Goal: Complete application form: Complete application form

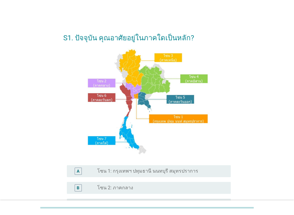
scroll to position [64, 0]
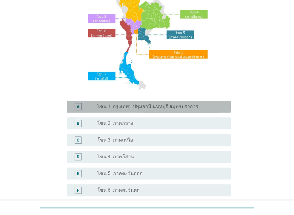
click at [139, 109] on label "โซน 1: กรุงเทพฯ ปทุมธานี นนทบุรี สมุทรปราการ" at bounding box center [147, 106] width 101 height 6
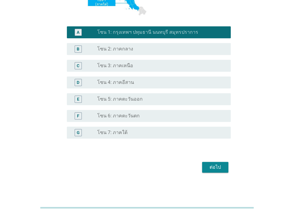
click at [208, 166] on div "ต่อไป" at bounding box center [215, 166] width 17 height 7
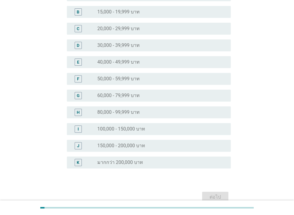
scroll to position [0, 0]
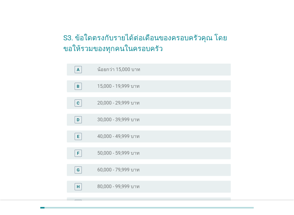
click at [123, 120] on label "30,000 - 39,999 บาท" at bounding box center [118, 120] width 42 height 6
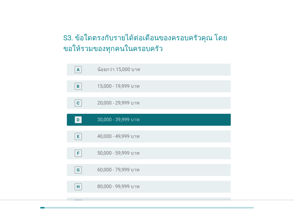
scroll to position [97, 0]
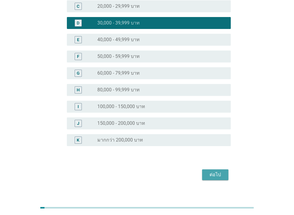
click at [217, 178] on div "ต่อไป" at bounding box center [215, 174] width 17 height 7
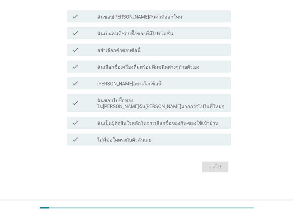
scroll to position [0, 0]
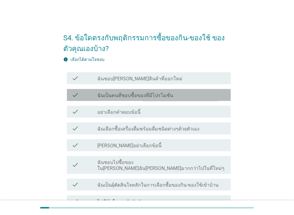
click at [148, 98] on label "ฉันเป็นคนที่ชอบซื้อของที่มีโปรโมชั่น" at bounding box center [135, 95] width 76 height 6
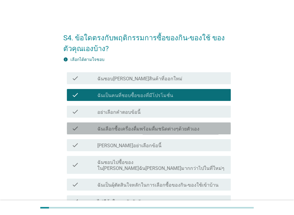
click at [133, 132] on div "check check_box_outline_blank ฉันเลือกซื้อเครื่องดื่มพร้อมดื่มชนิดต่างๆด้วยตัวเ…" at bounding box center [149, 128] width 164 height 12
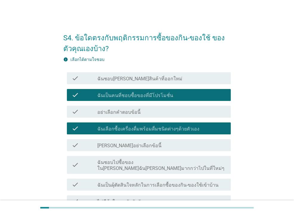
scroll to position [32, 0]
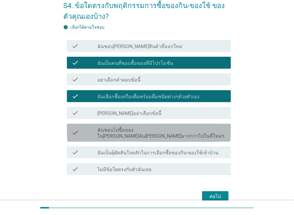
click at [151, 130] on label "ฉันชอบไปซื้อของใน[PERSON_NAME]ฉัน[PERSON_NAME]มากกว่าไปในที่ใหม่ๆ" at bounding box center [161, 133] width 129 height 12
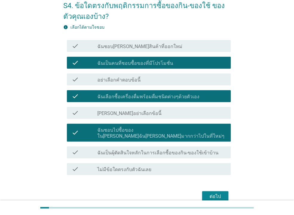
click at [132, 150] on label "ฉันเป็นผุ้ตัดสินใจหลักในการเลือกซื้อของกิน-ของใช้เข้าบ้าน" at bounding box center [157, 153] width 121 height 6
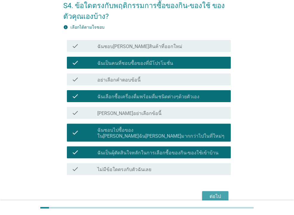
click at [210, 193] on div "ต่อไป" at bounding box center [215, 196] width 17 height 7
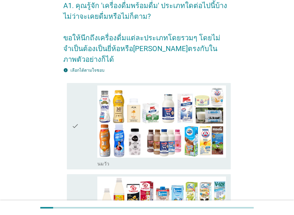
scroll to position [0, 0]
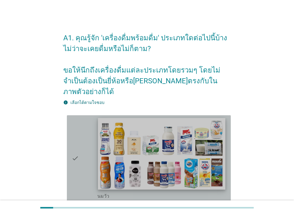
click at [172, 125] on img at bounding box center [161, 154] width 127 height 72
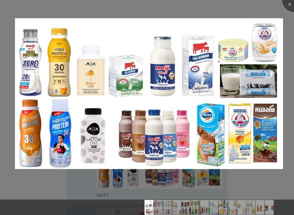
scroll to position [64, 0]
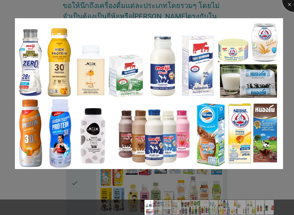
click at [287, 3] on div at bounding box center [294, 0] width 24 height 24
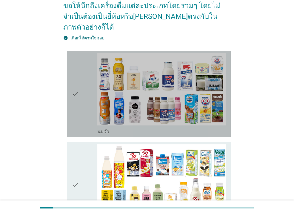
click at [76, 89] on icon "check" at bounding box center [75, 93] width 7 height 81
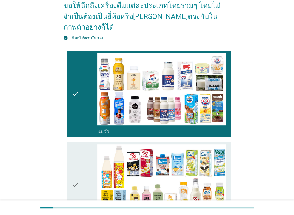
scroll to position [129, 0]
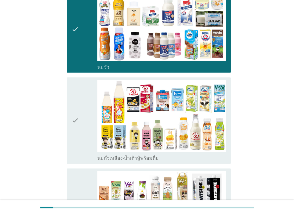
click at [87, 113] on div "check" at bounding box center [85, 120] width 26 height 81
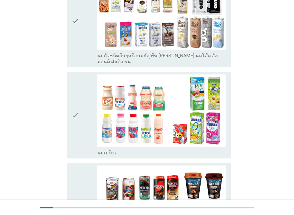
scroll to position [354, 0]
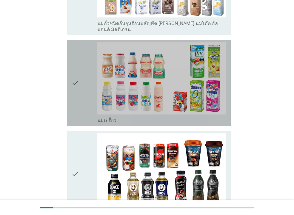
click at [71, 78] on div "check check_box_outline_blank นมเปรี้ยว" at bounding box center [149, 83] width 164 height 86
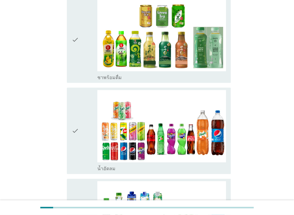
scroll to position [612, 0]
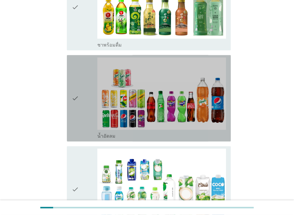
click at [86, 86] on div "check" at bounding box center [85, 98] width 26 height 81
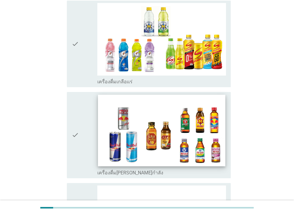
scroll to position [1224, 0]
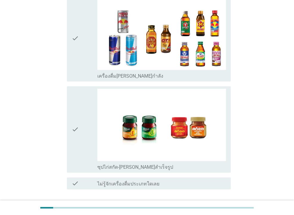
click at [218, 207] on div "ต่อไป" at bounding box center [215, 210] width 17 height 7
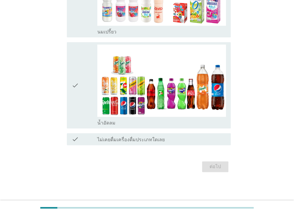
scroll to position [0, 0]
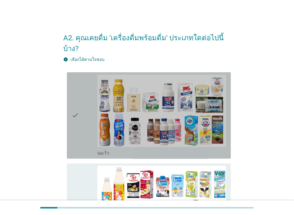
click at [75, 97] on icon "check" at bounding box center [75, 115] width 7 height 81
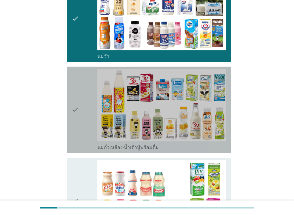
click at [85, 109] on div "check" at bounding box center [85, 109] width 26 height 81
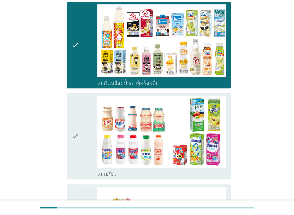
click at [80, 117] on div "check" at bounding box center [85, 135] width 26 height 81
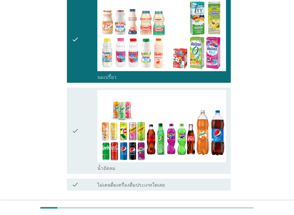
click at [79, 121] on div "check" at bounding box center [85, 130] width 26 height 81
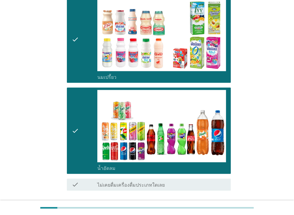
scroll to position [291, 0]
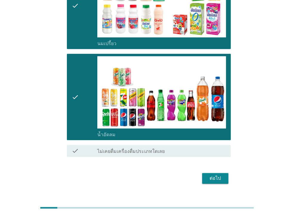
click at [220, 174] on div "ต่อไป" at bounding box center [215, 177] width 17 height 7
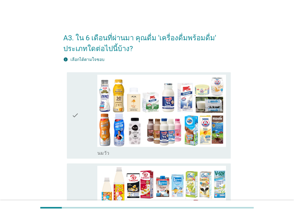
click at [64, 116] on div "check check_box_outline_blank [PERSON_NAME]" at bounding box center [146, 115] width 167 height 91
click at [75, 114] on icon "check" at bounding box center [75, 115] width 7 height 81
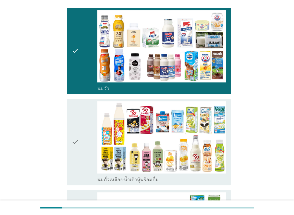
click at [76, 124] on icon "check" at bounding box center [75, 141] width 7 height 81
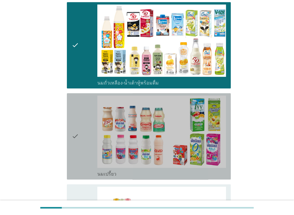
click at [78, 130] on icon "check" at bounding box center [75, 135] width 7 height 81
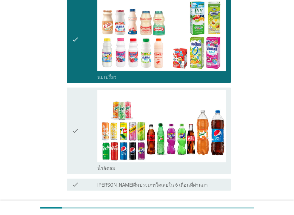
click at [78, 134] on icon "check" at bounding box center [75, 130] width 7 height 81
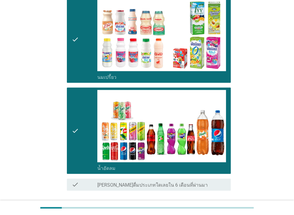
scroll to position [302, 0]
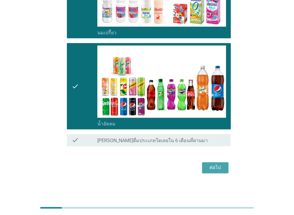
click at [221, 171] on button "ต่อไป" at bounding box center [215, 167] width 26 height 11
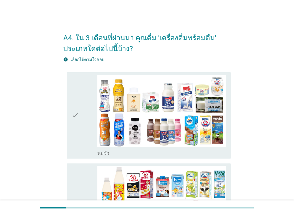
click at [66, 115] on div "check check_box_outline_blank [PERSON_NAME]" at bounding box center [146, 115] width 167 height 91
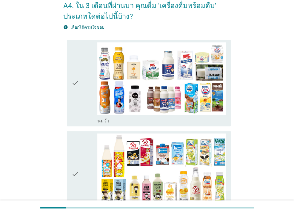
scroll to position [97, 0]
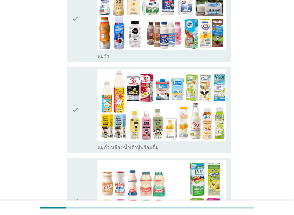
click at [86, 54] on div "check" at bounding box center [85, 18] width 26 height 81
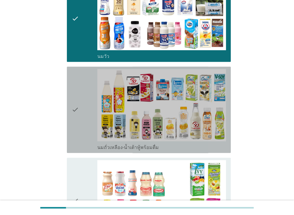
click at [82, 89] on div "check" at bounding box center [85, 109] width 26 height 81
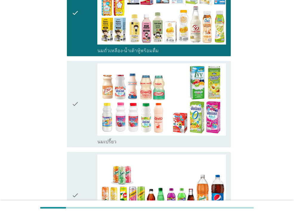
click at [79, 103] on div "check" at bounding box center [85, 103] width 26 height 81
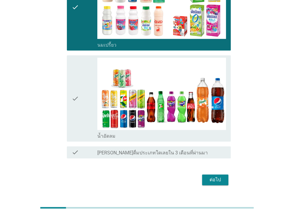
click at [83, 114] on div "check" at bounding box center [85, 98] width 26 height 81
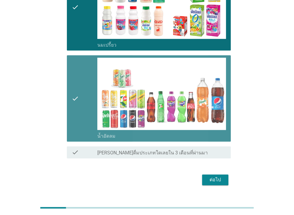
scroll to position [302, 0]
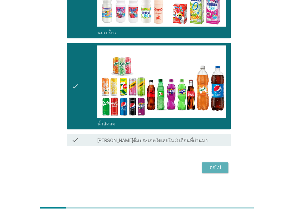
drag, startPoint x: 218, startPoint y: 167, endPoint x: 206, endPoint y: 164, distance: 12.2
click at [219, 167] on div "ต่อไป" at bounding box center [215, 167] width 17 height 7
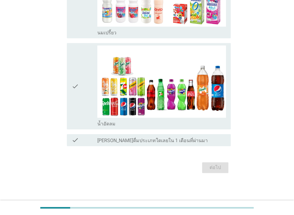
scroll to position [0, 0]
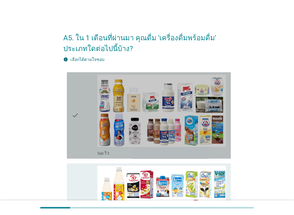
click at [73, 109] on icon "check" at bounding box center [75, 115] width 7 height 81
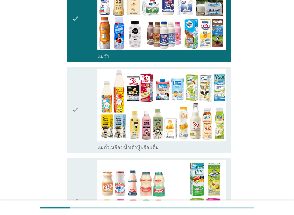
click at [77, 111] on icon "check" at bounding box center [75, 109] width 7 height 81
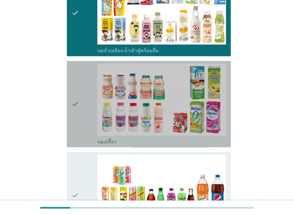
click at [84, 109] on div "check" at bounding box center [85, 103] width 26 height 81
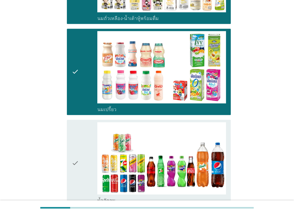
scroll to position [290, 0]
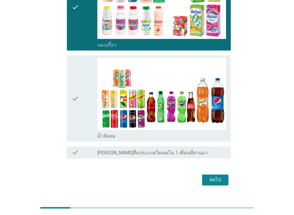
click at [83, 109] on div "check" at bounding box center [85, 98] width 26 height 81
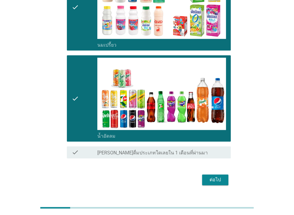
click at [210, 177] on div "ต่อไป" at bounding box center [215, 179] width 17 height 7
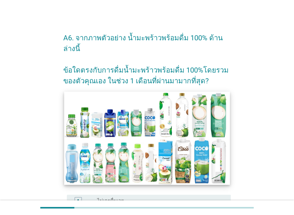
scroll to position [97, 0]
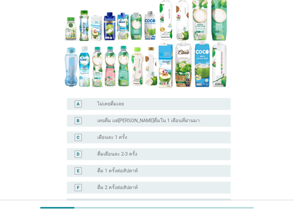
click at [138, 134] on div "radio_button_unchecked เดือนละ 1 ครั้ง" at bounding box center [159, 137] width 124 height 6
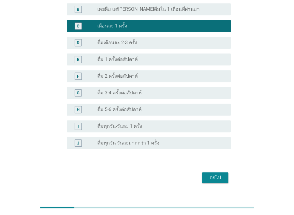
click at [219, 174] on div "ต่อไป" at bounding box center [215, 177] width 17 height 7
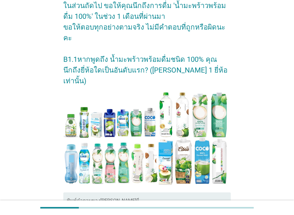
scroll to position [123, 0]
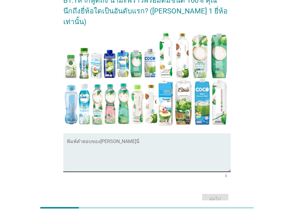
click at [115, 140] on textarea "พิมพ์คำตอบของคุณ ที่นี่" at bounding box center [149, 155] width 164 height 31
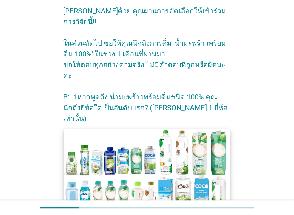
scroll to position [91, 0]
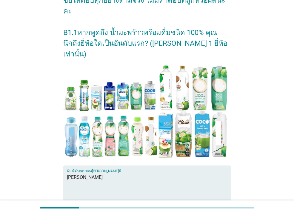
type textarea "[PERSON_NAME]"
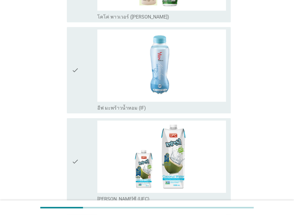
scroll to position [837, 0]
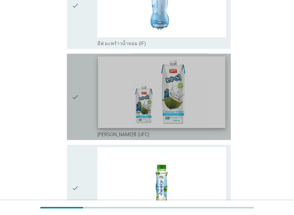
click at [181, 92] on img at bounding box center [161, 92] width 127 height 72
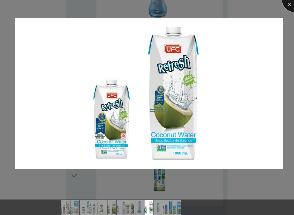
click at [289, 8] on div at bounding box center [294, 0] width 24 height 24
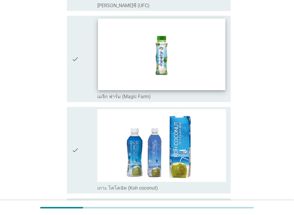
scroll to position [869, 0]
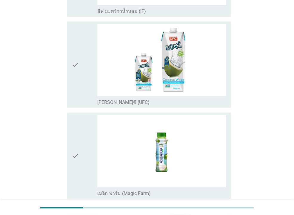
click at [68, 67] on div "check check_box_outline_blank [PERSON_NAME]ซี (UFC)" at bounding box center [149, 64] width 164 height 86
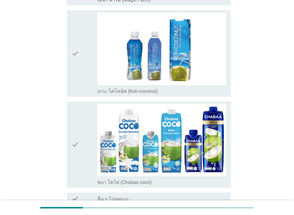
scroll to position [1119, 0]
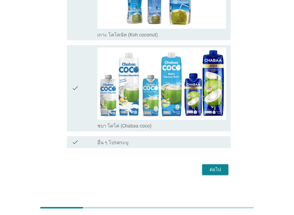
click at [214, 166] on div "ต่อไป" at bounding box center [215, 169] width 17 height 7
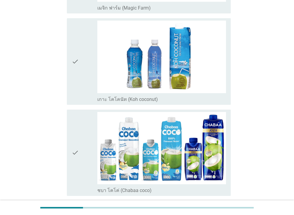
scroll to position [0, 0]
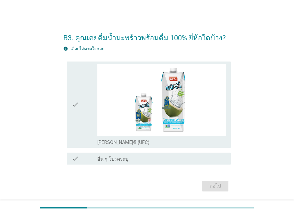
click at [72, 107] on icon "check" at bounding box center [75, 104] width 7 height 81
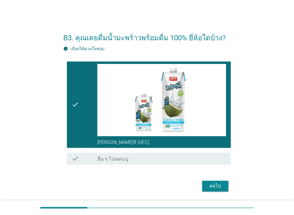
click at [215, 185] on div "ต่อไป" at bounding box center [215, 185] width 17 height 7
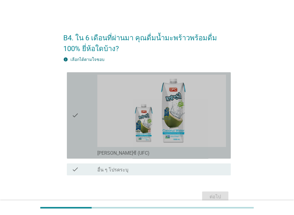
click at [82, 102] on div "check" at bounding box center [85, 115] width 26 height 81
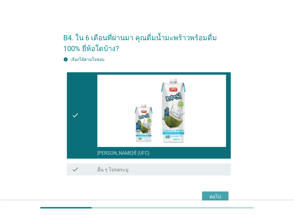
click at [213, 197] on div "ต่อไป" at bounding box center [215, 196] width 17 height 7
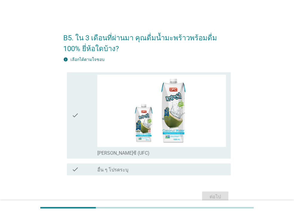
click at [78, 122] on icon "check" at bounding box center [75, 115] width 7 height 81
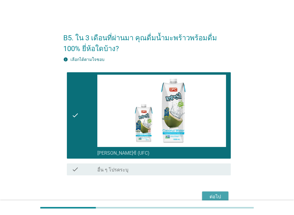
click at [221, 194] on div "ต่อไป" at bounding box center [215, 196] width 17 height 7
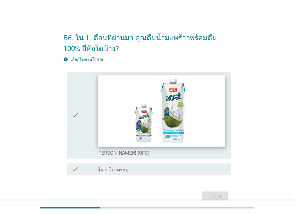
click at [103, 119] on img at bounding box center [161, 111] width 127 height 72
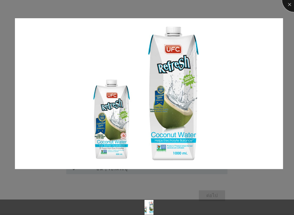
click at [290, 3] on div at bounding box center [294, 0] width 24 height 24
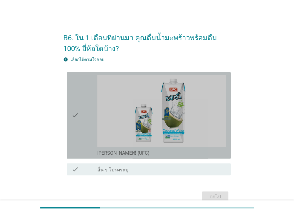
click at [72, 114] on icon "check" at bounding box center [75, 115] width 7 height 81
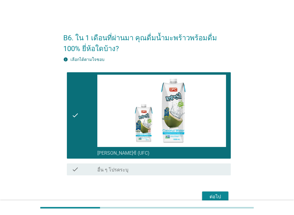
click at [211, 196] on div "ต่อไป" at bounding box center [215, 196] width 17 height 7
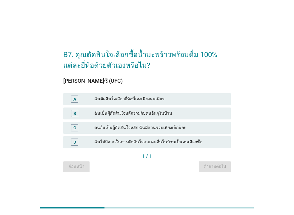
click at [110, 100] on div "ฉันตัดสินใจเลือกยี่ห้อนี้เองเพียงคนเดียว" at bounding box center [159, 98] width 131 height 7
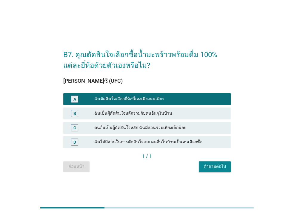
click at [140, 114] on div "ฉันเป็นผุ้ตัดสินใจหลักร่วมกับคนอื่นๆในบ้าน" at bounding box center [159, 113] width 131 height 7
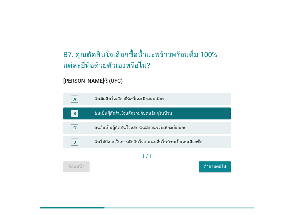
click at [206, 162] on button "คำถามต่อไป" at bounding box center [215, 166] width 32 height 11
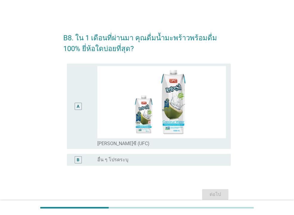
click at [82, 110] on div "A" at bounding box center [78, 106] width 13 height 81
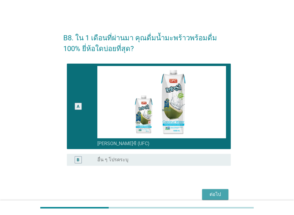
click at [219, 193] on div "ต่อไป" at bounding box center [215, 194] width 17 height 7
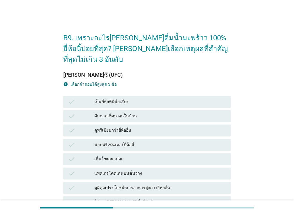
click at [125, 112] on div "ดื่มตามเพื่อน-คนในบ้าน" at bounding box center [159, 115] width 131 height 7
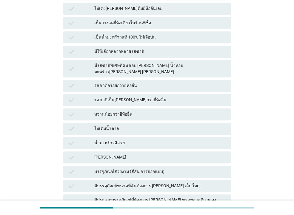
scroll to position [284, 0]
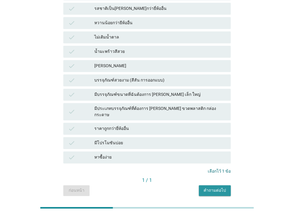
drag, startPoint x: 214, startPoint y: 168, endPoint x: 211, endPoint y: 172, distance: 4.9
click at [214, 187] on div "คำถามต่อไป" at bounding box center [214, 190] width 22 height 6
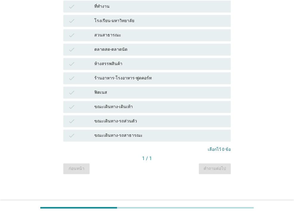
scroll to position [0, 0]
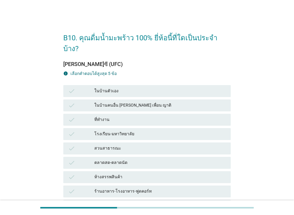
click at [115, 87] on div "ในบ้านตัวเอง" at bounding box center [159, 90] width 131 height 7
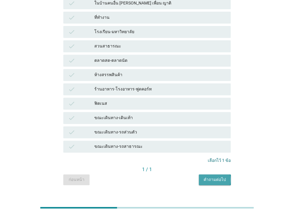
click at [217, 176] on div "คำถามต่อไป" at bounding box center [214, 179] width 22 height 6
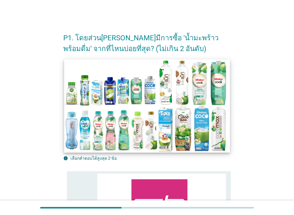
click at [102, 110] on img at bounding box center [146, 105] width 165 height 93
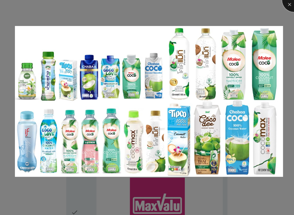
click at [287, 6] on div at bounding box center [294, 0] width 24 height 24
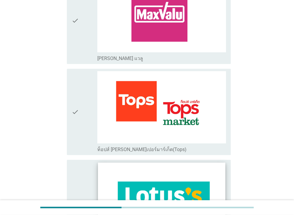
scroll to position [290, 0]
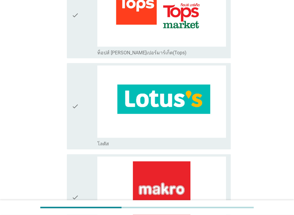
click at [81, 113] on div "check" at bounding box center [85, 105] width 26 height 81
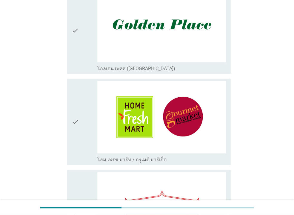
scroll to position [644, 0]
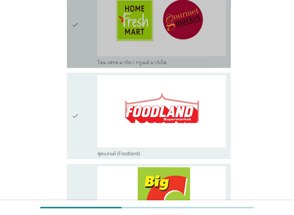
click at [79, 30] on div "check" at bounding box center [85, 24] width 26 height 81
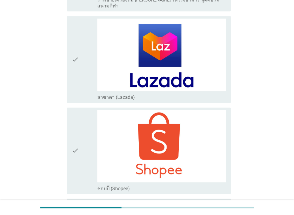
scroll to position [1698, 0]
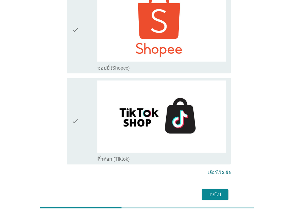
click at [215, 191] on div "ต่อไป" at bounding box center [215, 194] width 17 height 7
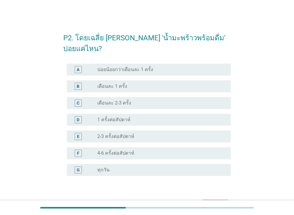
click at [119, 83] on div "radio_button_unchecked เดือนละ 1 ครั้ง" at bounding box center [161, 86] width 129 height 7
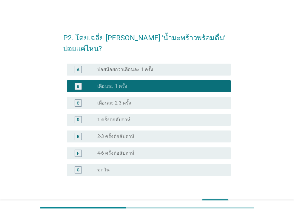
scroll to position [27, 0]
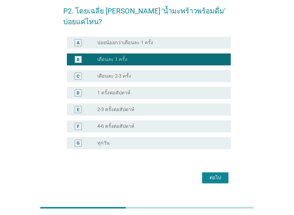
click at [210, 174] on div "ต่อไป" at bounding box center [215, 177] width 17 height 7
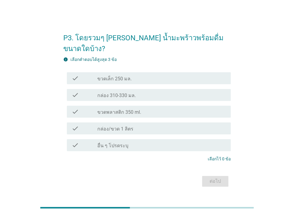
click at [129, 92] on label "กล่อง 310-330 มล." at bounding box center [116, 95] width 38 height 6
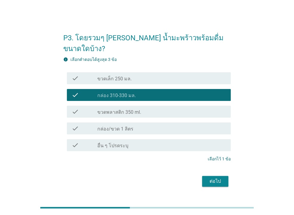
click at [212, 176] on button "ต่อไป" at bounding box center [215, 181] width 26 height 11
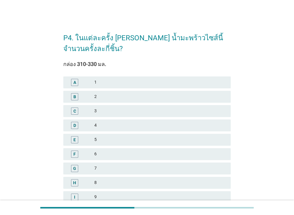
click at [143, 89] on div "A 1" at bounding box center [147, 82] width 170 height 14
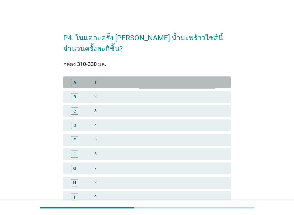
click at [140, 81] on div "1" at bounding box center [159, 82] width 131 height 7
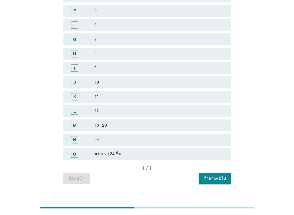
click at [207, 178] on div "คำถามต่อไป" at bounding box center [214, 178] width 22 height 6
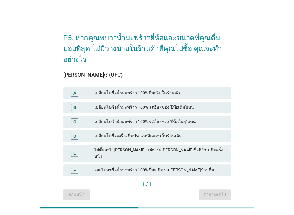
click at [174, 87] on div "A เปลี่ยนไปซื้อน้ำมะพร้าว 100% ยี่ห้ออื่นในร้านเดิม" at bounding box center [146, 93] width 167 height 12
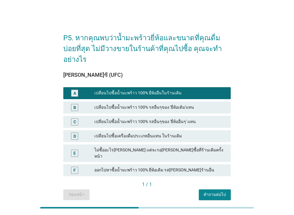
click at [213, 189] on button "คำถามต่อไป" at bounding box center [215, 194] width 32 height 11
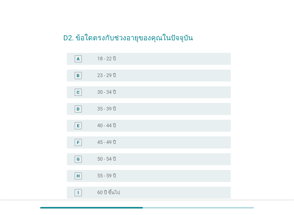
click at [118, 93] on div "radio_button_unchecked 30 - 34 ปี" at bounding box center [159, 92] width 124 height 6
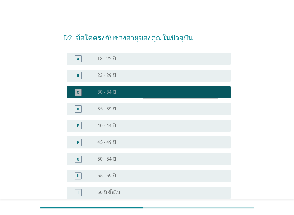
scroll to position [60, 0]
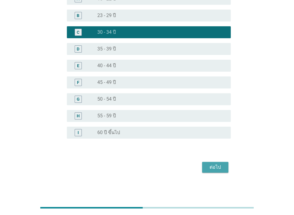
click at [214, 168] on div "ต่อไป" at bounding box center [215, 166] width 17 height 7
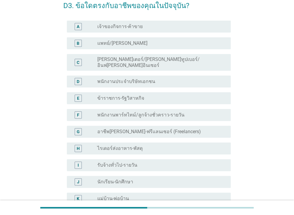
scroll to position [97, 0]
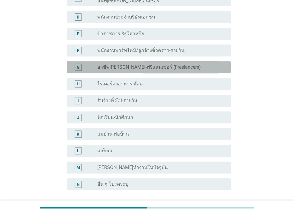
click at [133, 64] on label "อาชีพ[PERSON_NAME]-ฟรีแลนเซอร์ (Freelancers)" at bounding box center [148, 67] width 103 height 6
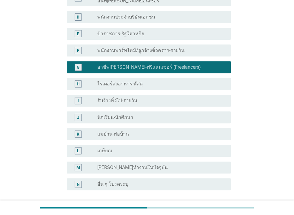
scroll to position [144, 0]
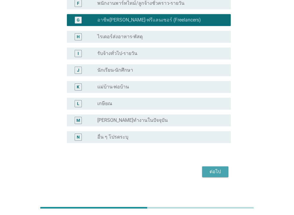
click at [213, 168] on div "ต่อไป" at bounding box center [215, 171] width 17 height 7
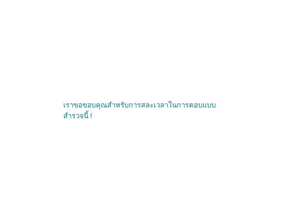
scroll to position [0, 0]
